Goal: Find specific page/section: Find specific page/section

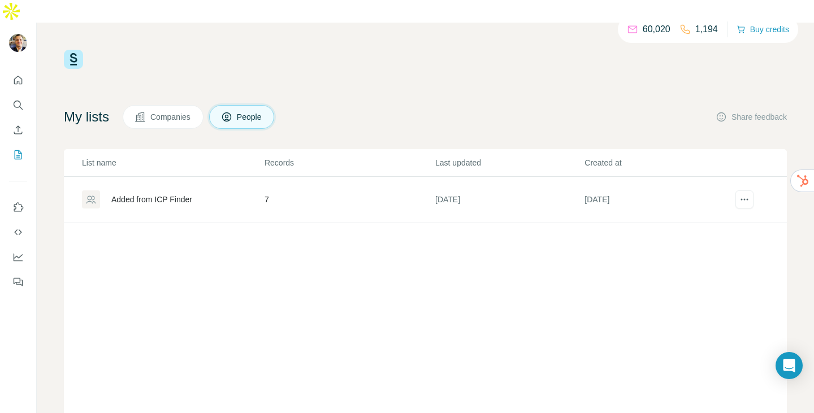
click at [170, 105] on button "Companies" at bounding box center [163, 117] width 81 height 24
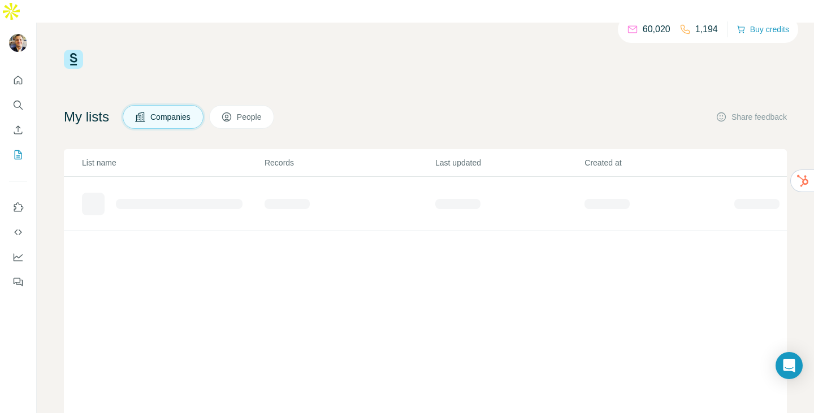
click at [181, 111] on span "Companies" at bounding box center [170, 116] width 41 height 11
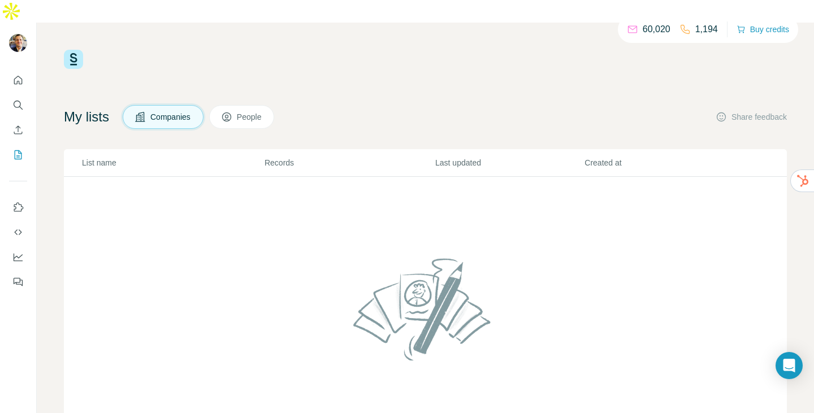
click at [232, 111] on icon at bounding box center [226, 116] width 11 height 11
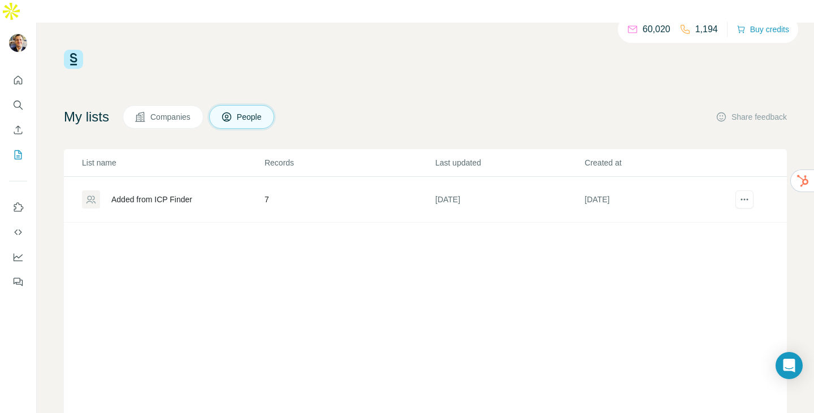
click at [265, 177] on td "7" at bounding box center [349, 200] width 171 height 46
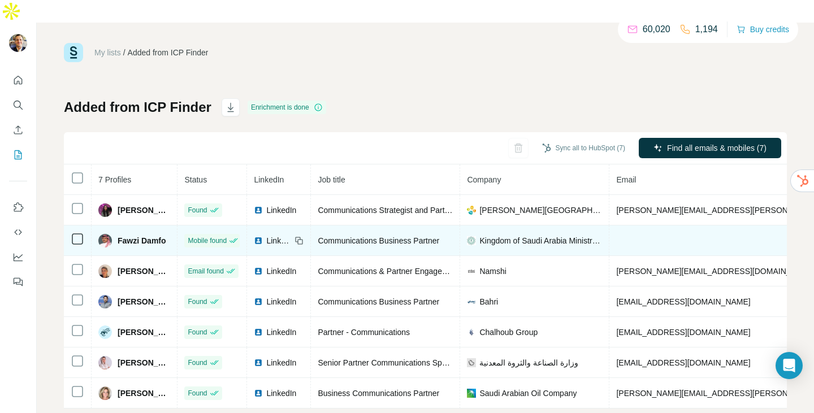
scroll to position [12, 0]
